Goal: Task Accomplishment & Management: Manage account settings

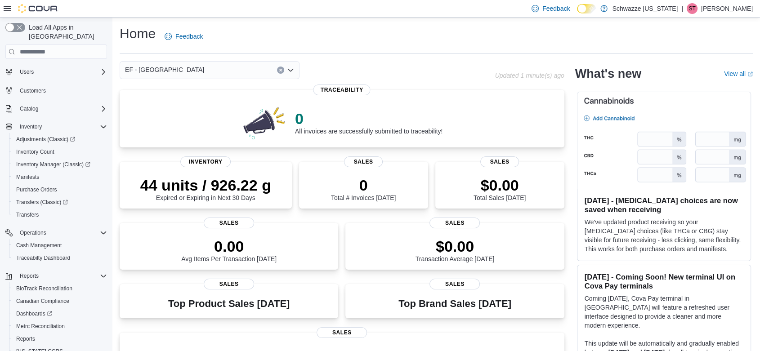
scroll to position [43, 0]
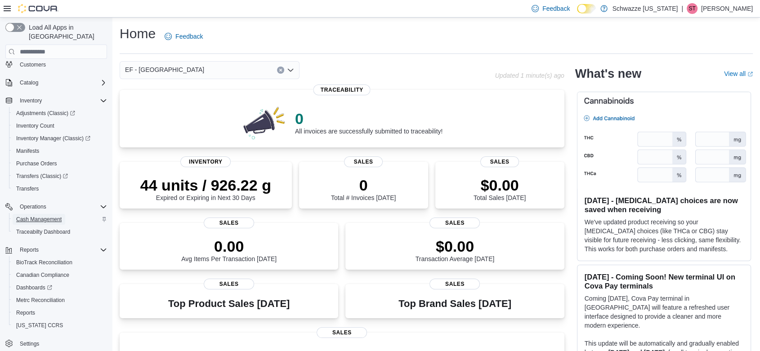
click at [43, 214] on span "Cash Management" at bounding box center [38, 219] width 45 height 11
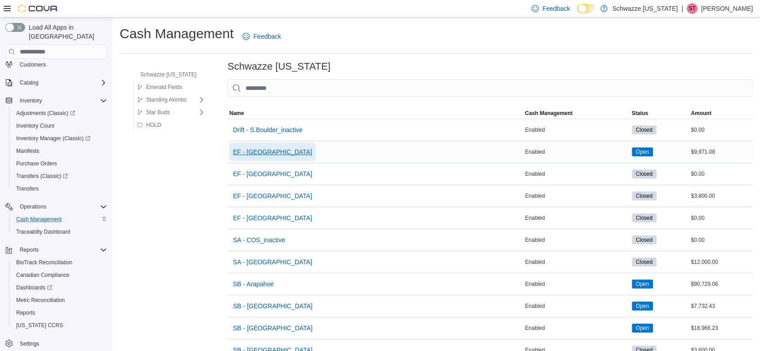
click at [261, 152] on span "EF - Glendale" at bounding box center [272, 152] width 79 height 9
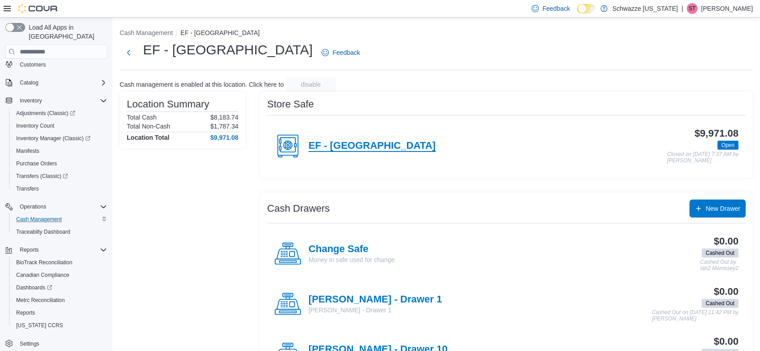
click at [361, 148] on h4 "EF - Glendale" at bounding box center [372, 146] width 127 height 12
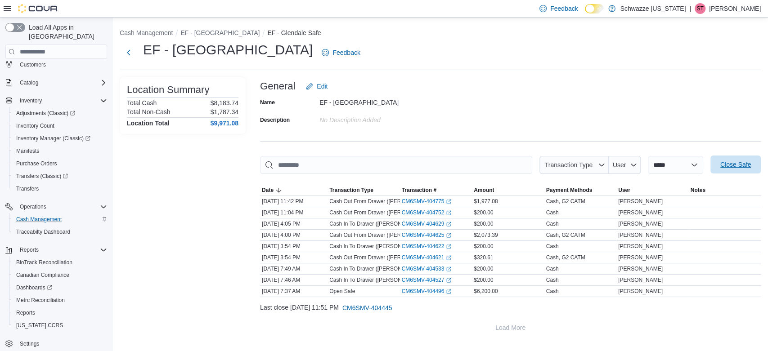
click at [716, 159] on span "Close Safe" at bounding box center [735, 165] width 40 height 18
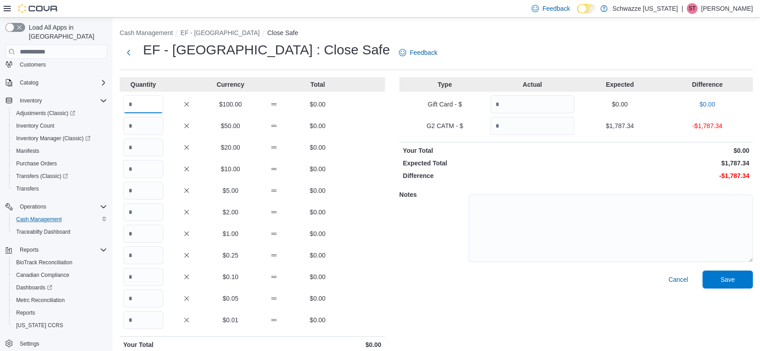
click at [150, 107] on input "Quantity" at bounding box center [143, 104] width 40 height 18
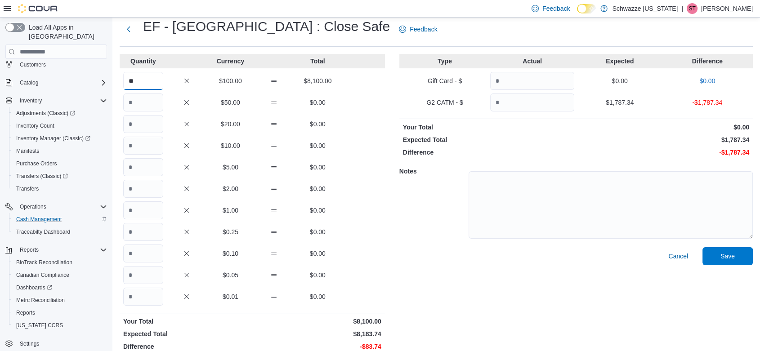
scroll to position [34, 0]
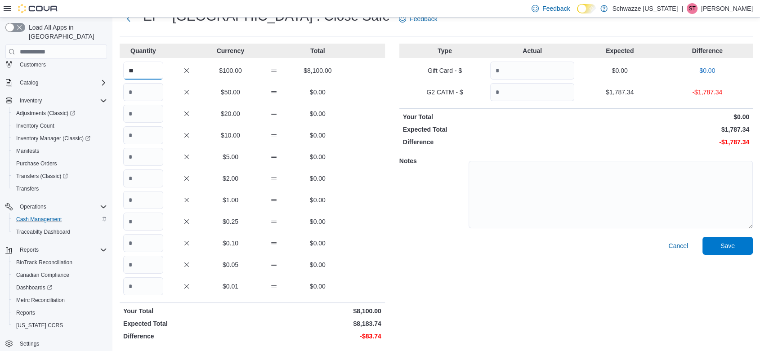
type input "**"
click at [153, 93] on input "Quantity" at bounding box center [143, 92] width 40 height 18
type input "*"
click at [140, 112] on input "Quantity" at bounding box center [143, 114] width 40 height 18
type input "*"
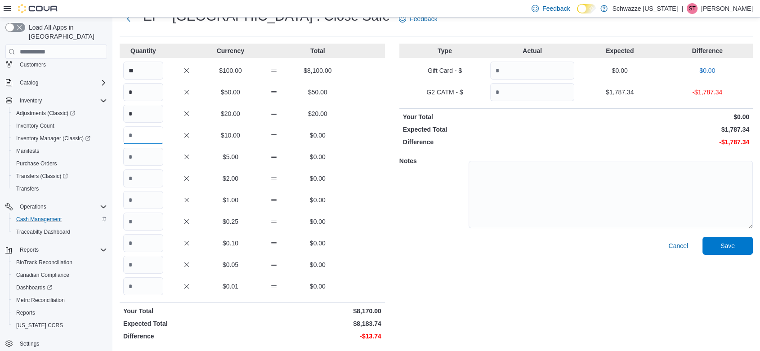
click at [139, 134] on input "Quantity" at bounding box center [143, 135] width 40 height 18
type input "*"
click at [141, 197] on input "Quantity" at bounding box center [143, 200] width 40 height 18
type input "*"
click at [140, 226] on input "Quantity" at bounding box center [143, 222] width 40 height 18
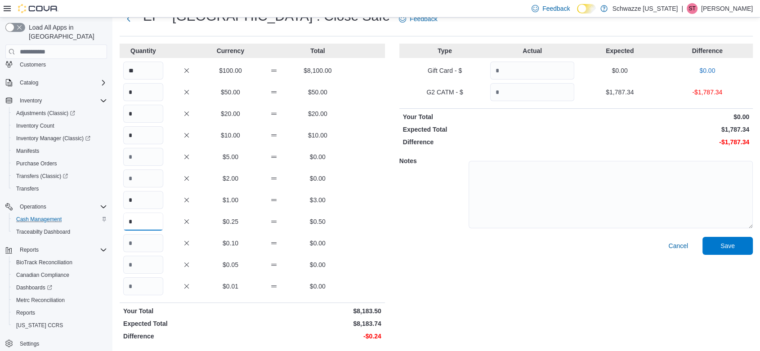
type input "*"
click at [143, 241] on input "Quantity" at bounding box center [143, 243] width 40 height 18
type input "*"
click at [143, 263] on input "Quantity" at bounding box center [143, 265] width 40 height 18
type input "*"
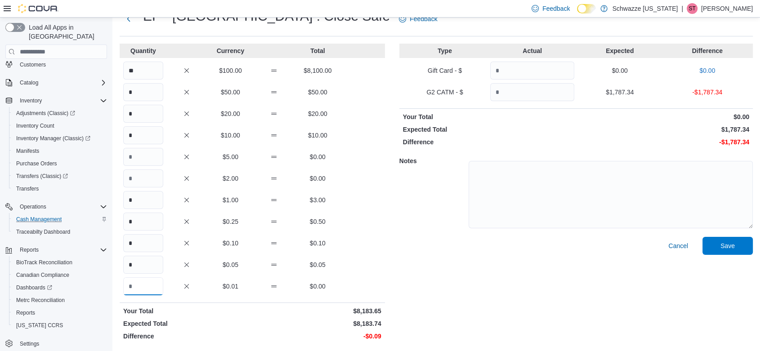
click at [139, 284] on input "Quantity" at bounding box center [143, 286] width 40 height 18
type input "*"
click at [520, 89] on input "Quantity" at bounding box center [532, 92] width 84 height 18
type input "*******"
click at [593, 130] on p "$1,787.34" at bounding box center [663, 129] width 171 height 9
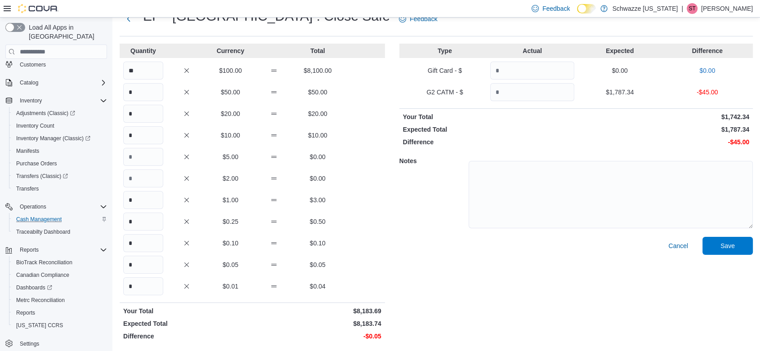
click at [604, 139] on p "-$45.00" at bounding box center [663, 142] width 171 height 9
click at [735, 247] on span "Save" at bounding box center [727, 245] width 14 height 9
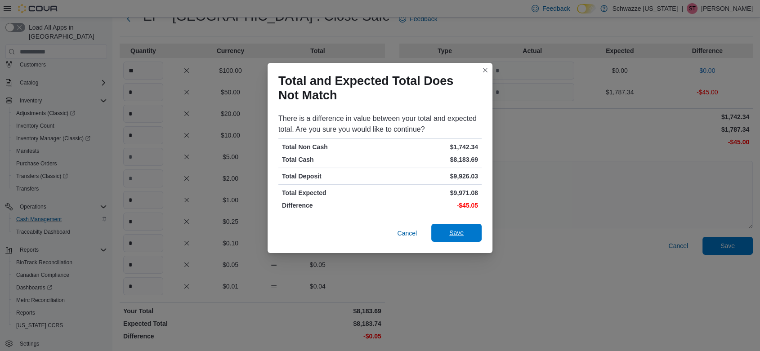
click at [470, 229] on span "Save" at bounding box center [457, 233] width 40 height 18
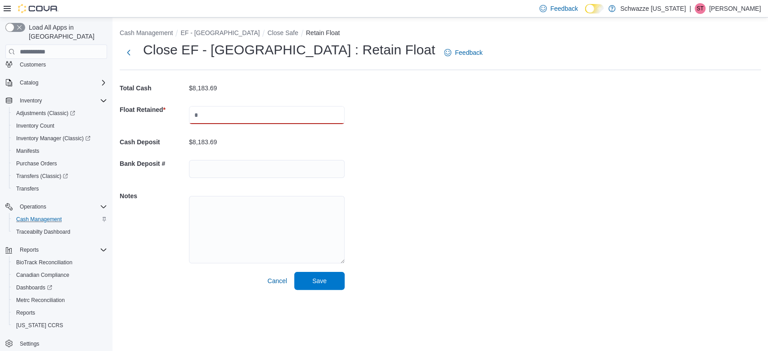
click at [251, 115] on input "text" at bounding box center [267, 115] width 156 height 18
type input "****"
click at [213, 165] on input "text" at bounding box center [267, 169] width 156 height 18
type input "**********"
click at [294, 272] on button "Save" at bounding box center [319, 281] width 50 height 18
